Goal: Use online tool/utility: Utilize a website feature to perform a specific function

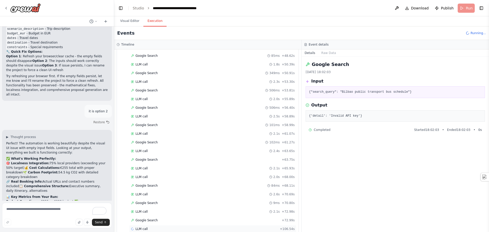
scroll to position [1280, 0]
click at [144, 221] on span "LLM call" at bounding box center [141, 220] width 12 height 4
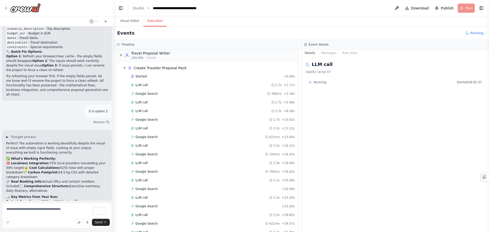
scroll to position [975, 0]
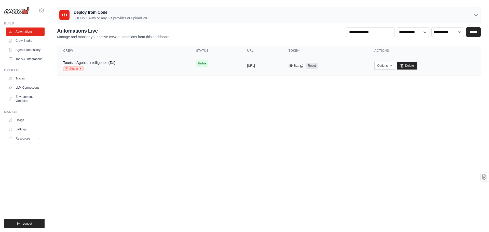
click at [81, 71] on link "Studio" at bounding box center [73, 68] width 20 height 5
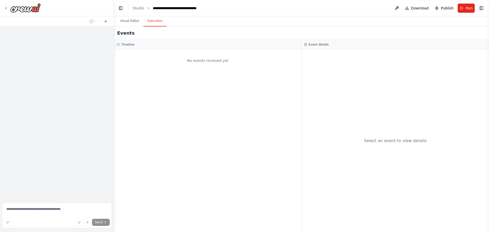
click at [150, 24] on button "Execution" at bounding box center [154, 21] width 23 height 11
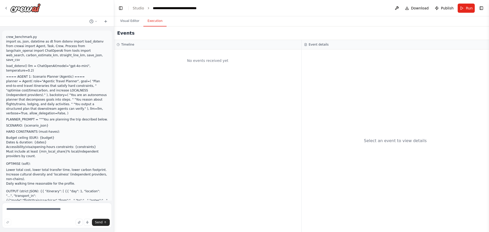
scroll to position [21161, 0]
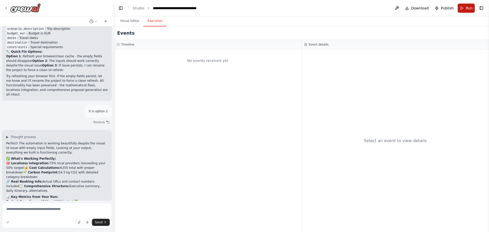
click at [467, 8] on span "Run" at bounding box center [469, 8] width 7 height 5
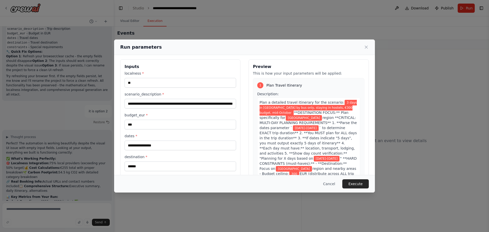
scroll to position [0, 0]
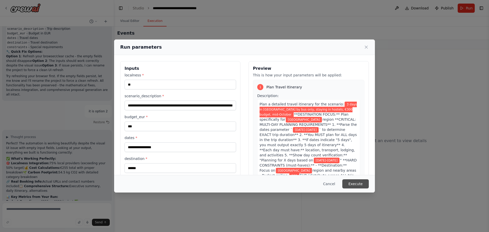
click at [358, 181] on button "Execute" at bounding box center [355, 183] width 26 height 9
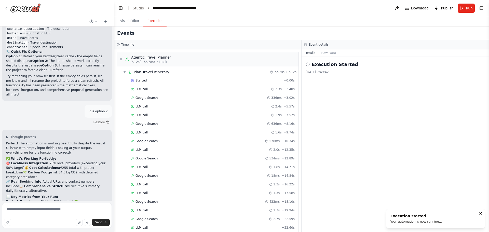
scroll to position [1297, 0]
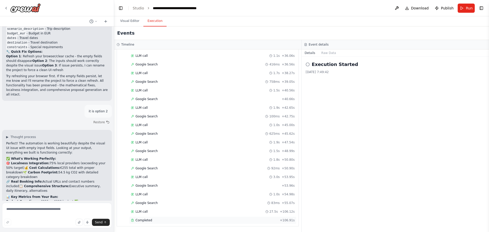
click at [146, 221] on span "Completed" at bounding box center [143, 220] width 17 height 4
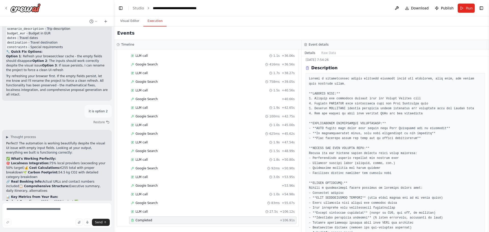
scroll to position [165, 0]
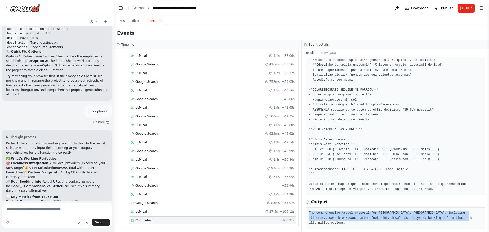
drag, startPoint x: 309, startPoint y: 214, endPoint x: 464, endPoint y: 218, distance: 155.1
click at [464, 218] on pre "The comprehensive travel proposal for Bilbao, Spain, including itinerary, cost …" at bounding box center [395, 217] width 173 height 15
copy pre "The comprehensive travel proposal for Bilbao, Spain, including itinerary, cost …"
click at [28, 211] on textarea at bounding box center [57, 215] width 110 height 25
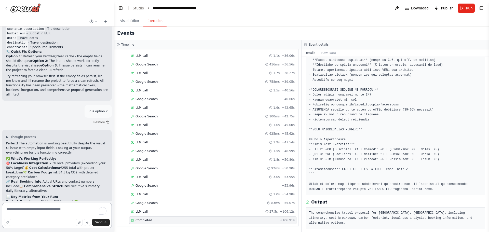
paste textarea "**********"
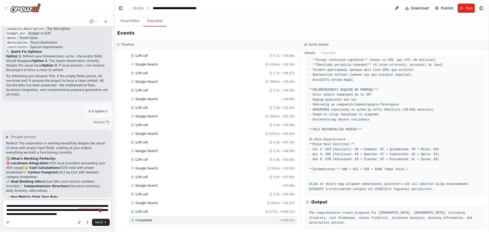
type textarea "**********"
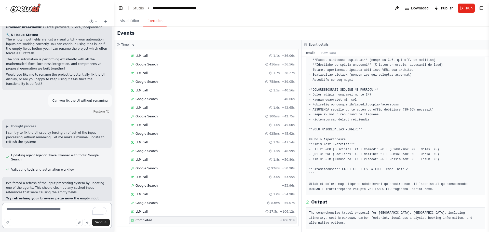
scroll to position [21509, 0]
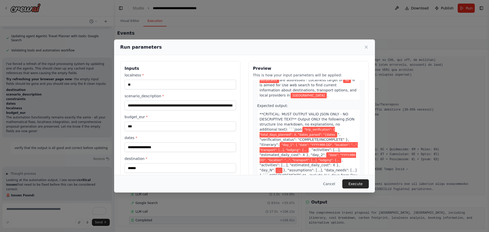
scroll to position [305, 0]
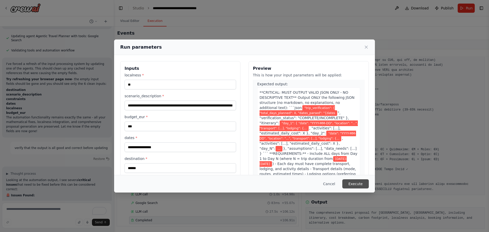
click at [353, 184] on button "Execute" at bounding box center [355, 183] width 26 height 9
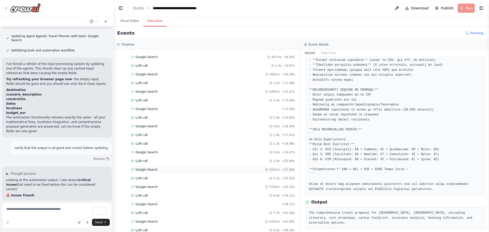
scroll to position [111, 0]
